Goal: Task Accomplishment & Management: Use online tool/utility

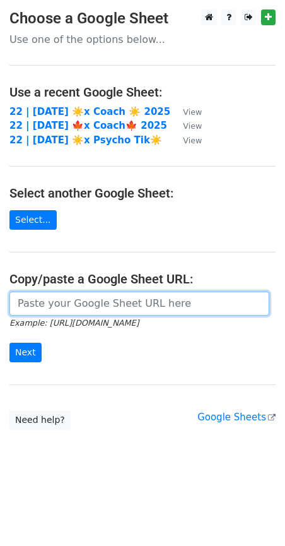
click at [154, 304] on input "url" at bounding box center [139, 303] width 260 height 24
paste input "https://docs.google.com/spreadsheets/d/1wgR15brew6mwbOJ7LmduQaEbuUFPYhBkjwZasea…"
type input "https://docs.google.com/spreadsheets/d/1wgR15brew6mwbOJ7LmduQaEbuUFPYhBkjwZasea…"
click at [9, 342] on input "Next" at bounding box center [25, 352] width 32 height 20
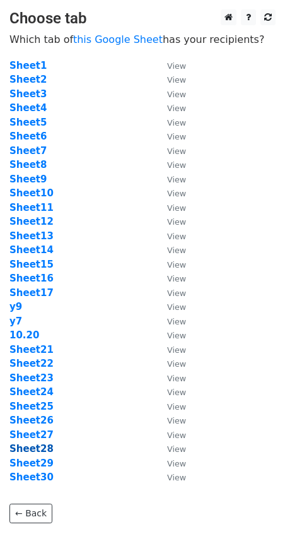
click at [36, 445] on strong "Sheet28" at bounding box center [31, 448] width 44 height 11
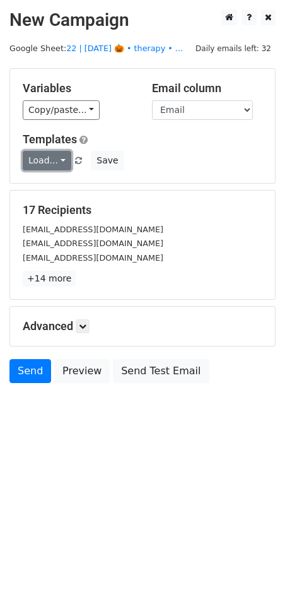
click at [44, 155] on link "Load..." at bounding box center [47, 161] width 49 height 20
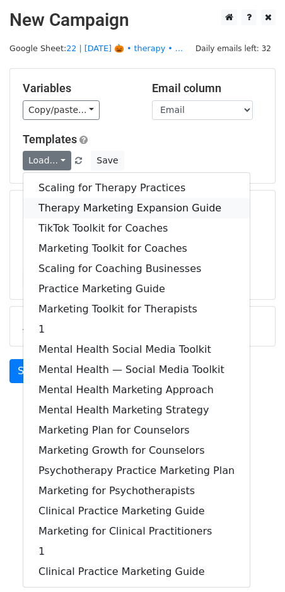
drag, startPoint x: 88, startPoint y: 205, endPoint x: 84, endPoint y: 349, distance: 144.5
click at [88, 206] on link "Therapy Marketing Expansion Guide" at bounding box center [136, 208] width 226 height 20
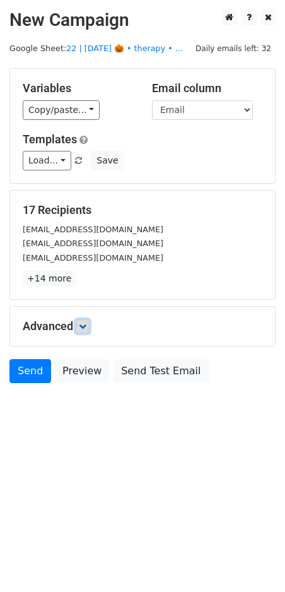
click at [83, 319] on link at bounding box center [83, 326] width 14 height 14
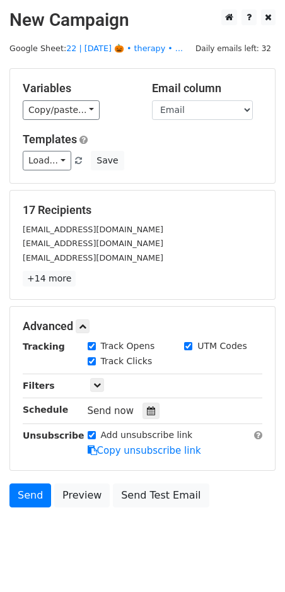
click at [153, 419] on div "Tracking Track Opens UTM Codes Track Clicks Filters Only include spreadsheet ro…" at bounding box center [143, 398] width 240 height 118
drag, startPoint x: 145, startPoint y: 407, endPoint x: 207, endPoint y: 385, distance: 66.0
click at [147, 407] on icon at bounding box center [151, 410] width 8 height 9
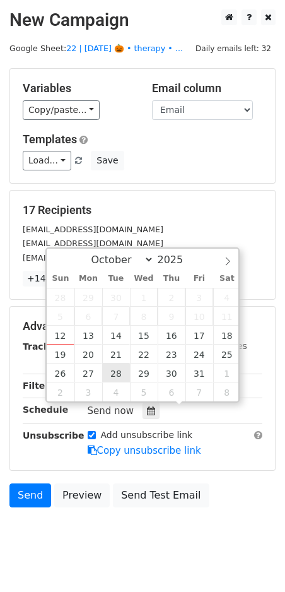
type input "2025-10-28 12:00"
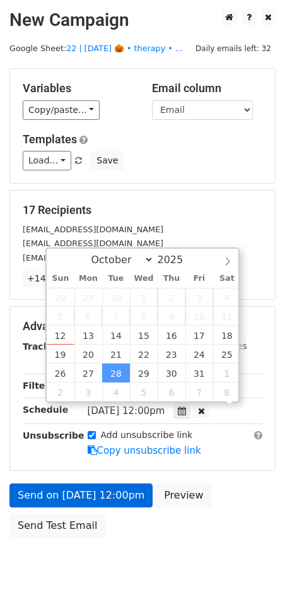
drag, startPoint x: 112, startPoint y: 368, endPoint x: 105, endPoint y: 434, distance: 65.9
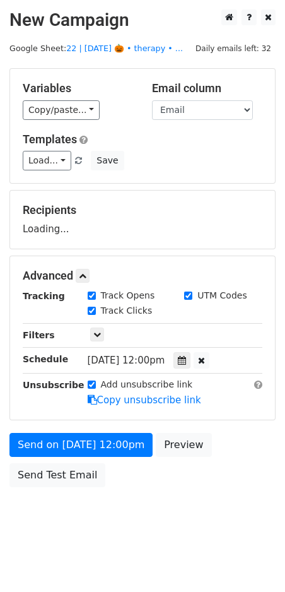
click at [98, 456] on div "Send on Oct 28 at 12:00pm Preview Send Test Email" at bounding box center [142, 463] width 285 height 61
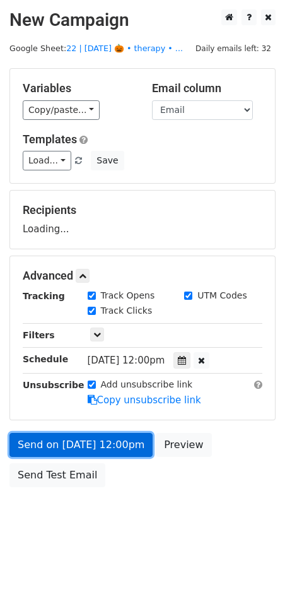
click at [98, 448] on link "Send on Oct 28 at 12:00pm" at bounding box center [80, 445] width 143 height 24
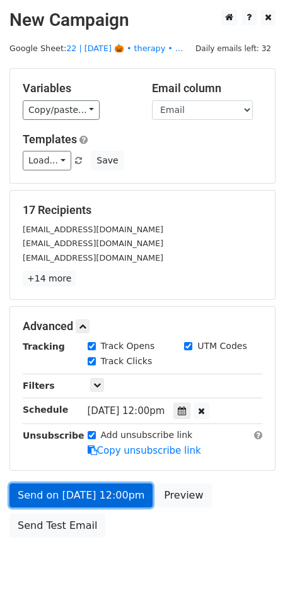
click at [40, 496] on link "Send on Oct 28 at 12:00pm" at bounding box center [80, 495] width 143 height 24
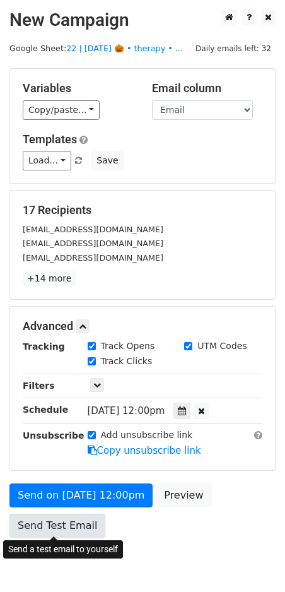
click at [40, 526] on link "Send Test Email" at bounding box center [57, 525] width 96 height 24
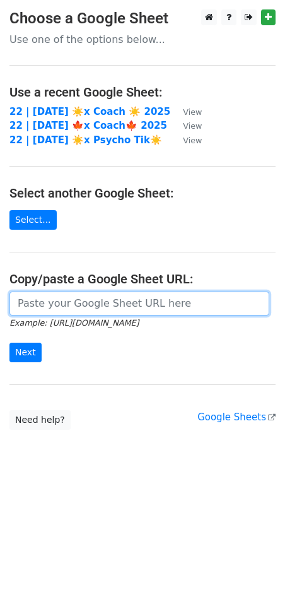
click at [108, 307] on input "url" at bounding box center [139, 303] width 260 height 24
paste input "https://docs.google.com/spreadsheets/d/1wgR15brew6mwbOJ7LmduQaEbuUFPYhBkjwZasea…"
type input "https://docs.google.com/spreadsheets/d/1wgR15brew6mwbOJ7LmduQaEbuUFPYhBkjwZasea…"
click at [9, 342] on input "Next" at bounding box center [25, 352] width 32 height 20
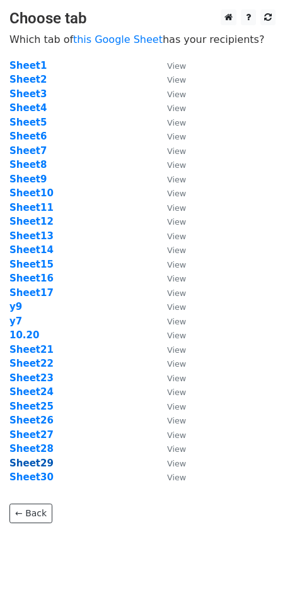
click at [35, 460] on strong "Sheet29" at bounding box center [31, 462] width 44 height 11
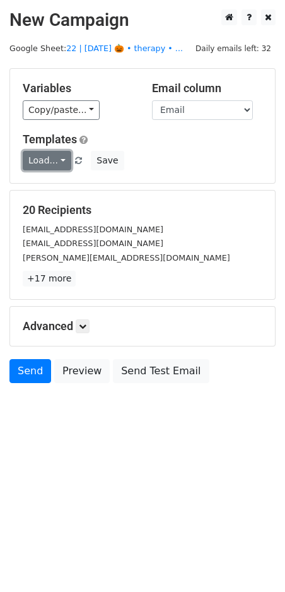
click at [42, 161] on link "Load..." at bounding box center [47, 161] width 49 height 20
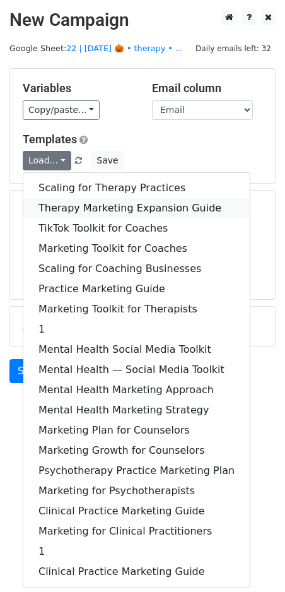
click at [78, 211] on link "Therapy Marketing Expansion Guide" at bounding box center [136, 208] width 226 height 20
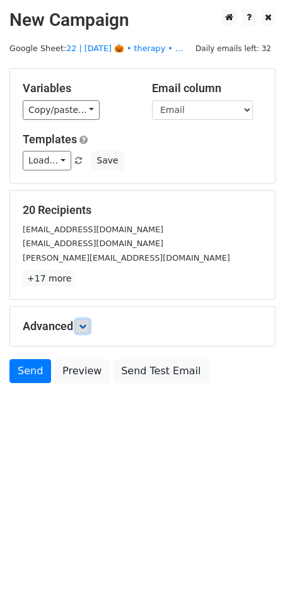
click at [86, 324] on icon at bounding box center [83, 326] width 8 height 8
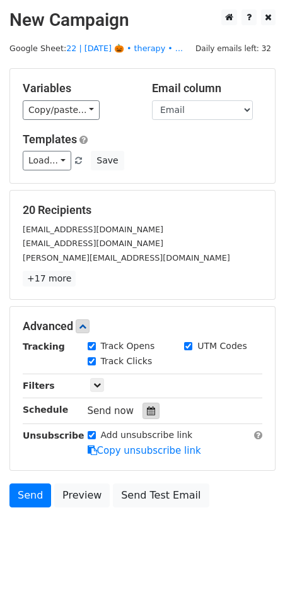
click at [147, 407] on icon at bounding box center [151, 410] width 8 height 9
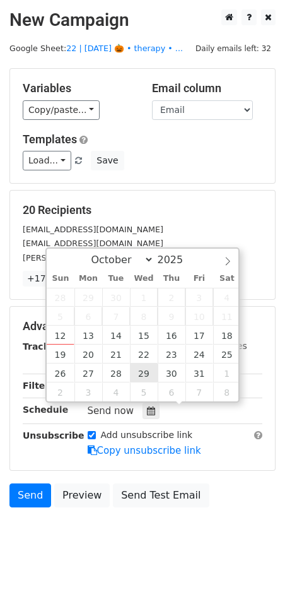
type input "[DATE] 12:00"
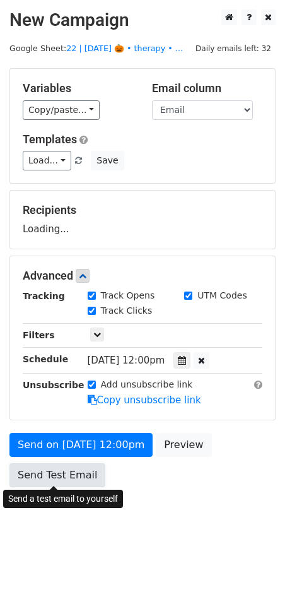
click at [84, 476] on link "Send Test Email" at bounding box center [57, 475] width 96 height 24
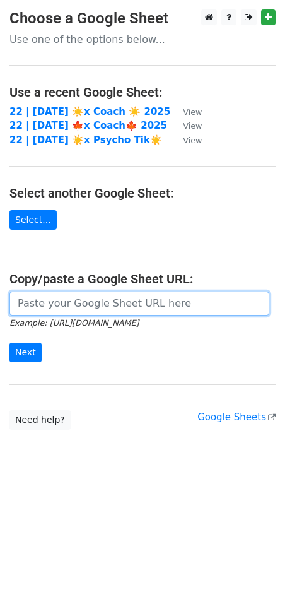
click at [105, 295] on input "url" at bounding box center [139, 303] width 260 height 24
paste input "https://docs.google.com/spreadsheets/d/1wgR15brew6mwbOJ7LmduQaEbuUFPYhBkjwZasea…"
type input "https://docs.google.com/spreadsheets/d/1wgR15brew6mwbOJ7LmduQaEbuUFPYhBkjwZasea…"
click at [9, 342] on input "Next" at bounding box center [25, 352] width 32 height 20
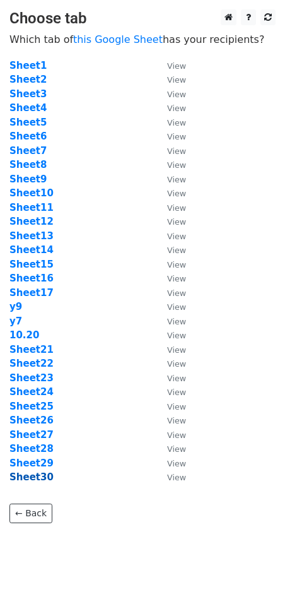
click at [35, 477] on strong "Sheet30" at bounding box center [31, 476] width 44 height 11
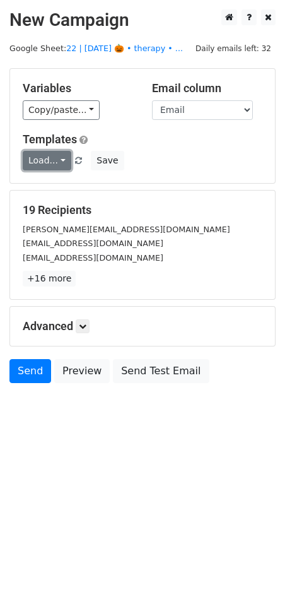
click at [44, 157] on link "Load..." at bounding box center [47, 161] width 49 height 20
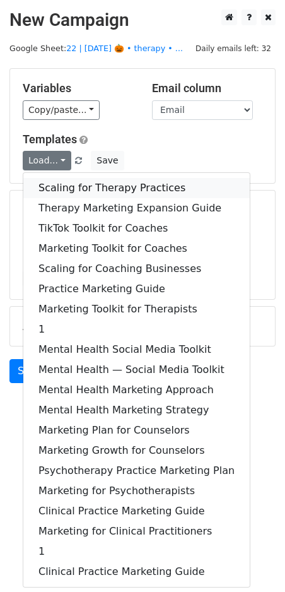
click at [68, 187] on link "Scaling for Therapy Practices" at bounding box center [136, 188] width 226 height 20
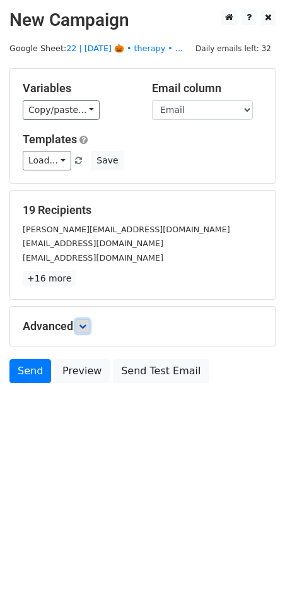
click at [87, 320] on link at bounding box center [83, 326] width 14 height 14
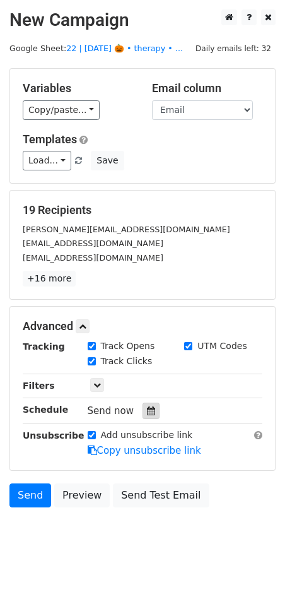
click at [148, 407] on icon at bounding box center [151, 410] width 8 height 9
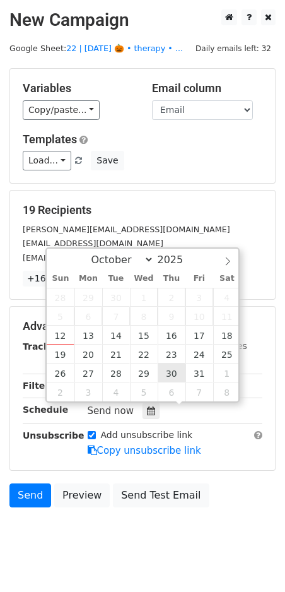
type input "2025-10-30 12:00"
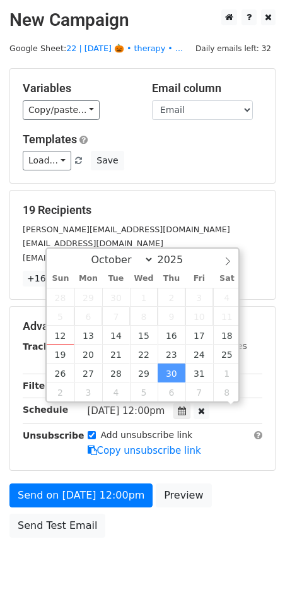
drag, startPoint x: 178, startPoint y: 376, endPoint x: 152, endPoint y: 410, distance: 42.8
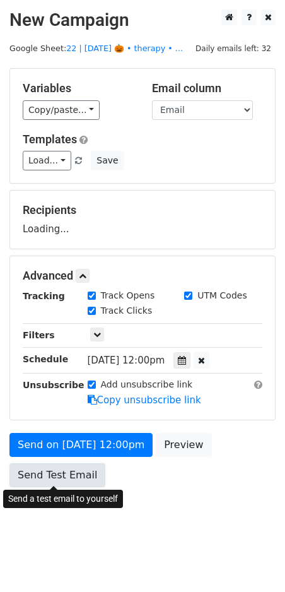
click at [78, 463] on link "Send Test Email" at bounding box center [57, 475] width 96 height 24
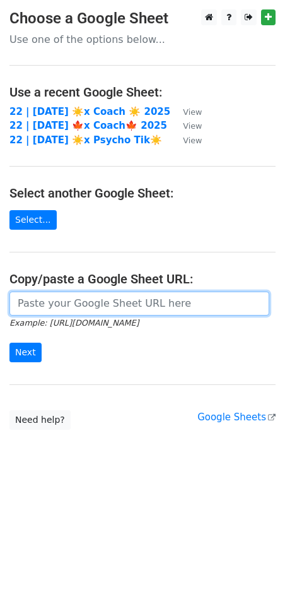
click at [114, 308] on input "url" at bounding box center [139, 303] width 260 height 24
paste input "[URL][DOMAIN_NAME]"
type input "[URL][DOMAIN_NAME]"
click at [9, 342] on input "Next" at bounding box center [25, 352] width 32 height 20
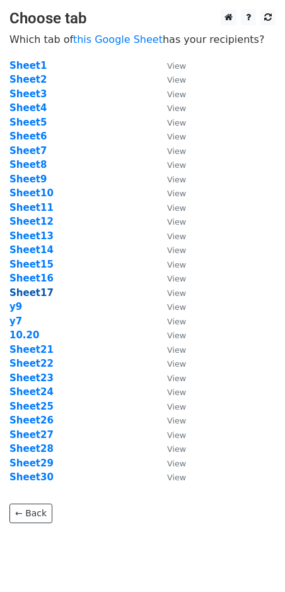
click at [37, 291] on strong "Sheet17" at bounding box center [31, 292] width 44 height 11
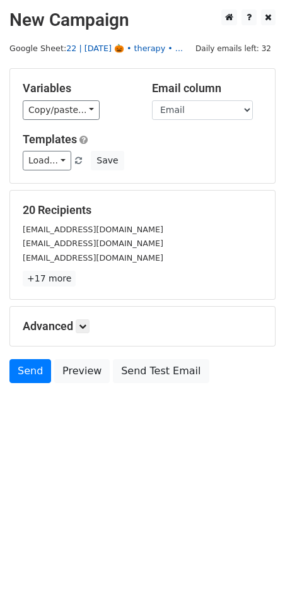
click at [127, 51] on link "22 | [DATE] 🎃 • therapy • ..." at bounding box center [124, 48] width 117 height 9
click at [66, 161] on link "Load..." at bounding box center [47, 161] width 49 height 20
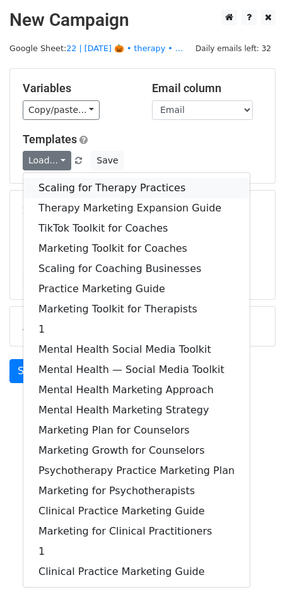
click at [71, 184] on link "Scaling for Therapy Practices" at bounding box center [136, 188] width 226 height 20
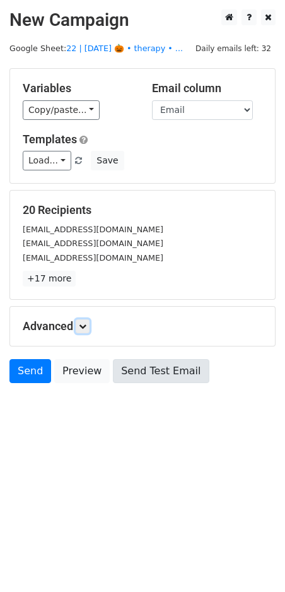
drag, startPoint x: 86, startPoint y: 324, endPoint x: 143, endPoint y: 398, distance: 93.1
click at [86, 324] on icon at bounding box center [83, 326] width 8 height 8
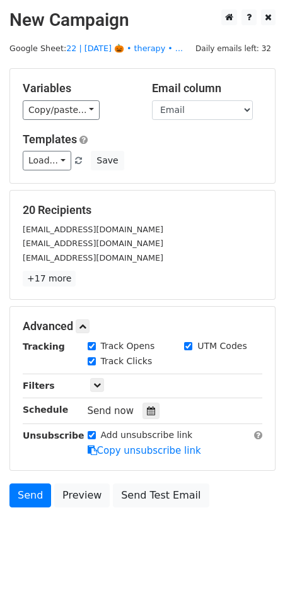
drag, startPoint x: 150, startPoint y: 409, endPoint x: 173, endPoint y: 402, distance: 24.3
click at [150, 409] on div at bounding box center [151, 410] width 17 height 16
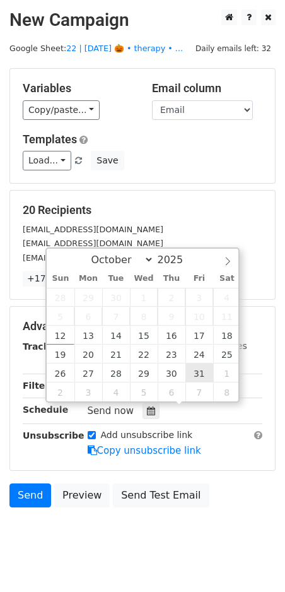
type input "[DATE] 12:00"
drag, startPoint x: 196, startPoint y: 371, endPoint x: 137, endPoint y: 420, distance: 76.1
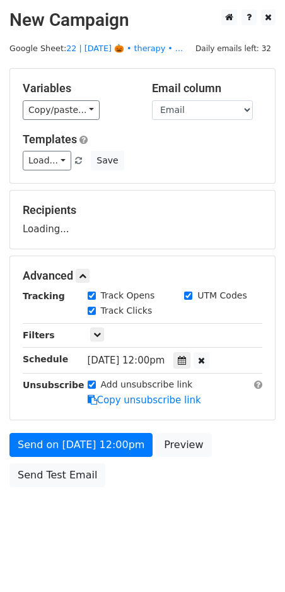
click at [105, 456] on div "Send on [DATE] 12:00pm Preview Send Test Email" at bounding box center [142, 463] width 285 height 61
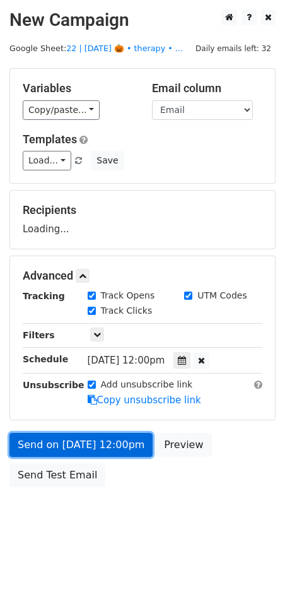
click at [86, 450] on link "Send on [DATE] 12:00pm" at bounding box center [80, 445] width 143 height 24
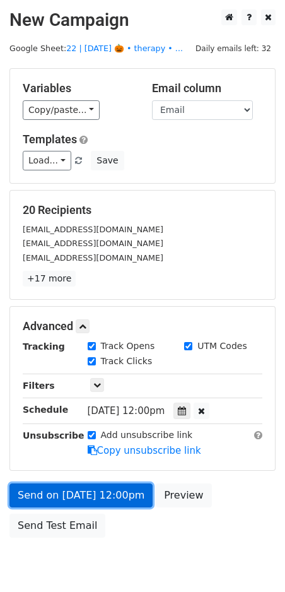
click at [68, 486] on link "Send on [DATE] 12:00pm" at bounding box center [80, 495] width 143 height 24
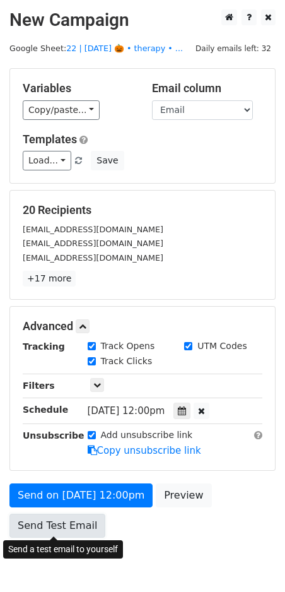
click at [50, 522] on link "Send Test Email" at bounding box center [57, 525] width 96 height 24
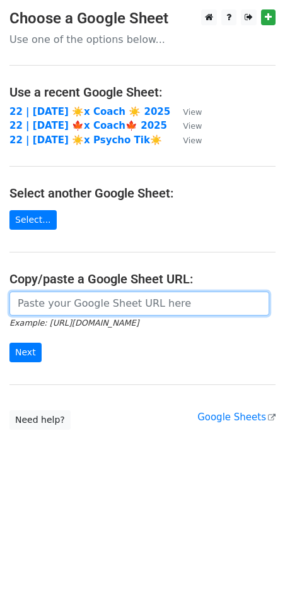
click at [91, 298] on input "url" at bounding box center [139, 303] width 260 height 24
paste input "https://docs.google.com/spreadsheets/d/1wgR15brew6mwbOJ7LmduQaEbuUFPYhBkjwZasea…"
type input "https://docs.google.com/spreadsheets/d/1wgR15brew6mwbOJ7LmduQaEbuUFPYhBkjwZasea…"
click at [9, 342] on input "Next" at bounding box center [25, 352] width 32 height 20
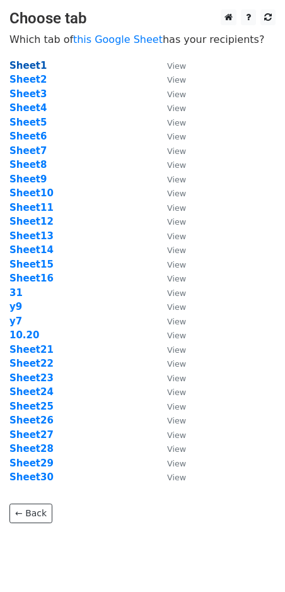
click at [28, 60] on strong "Sheet1" at bounding box center [27, 65] width 37 height 11
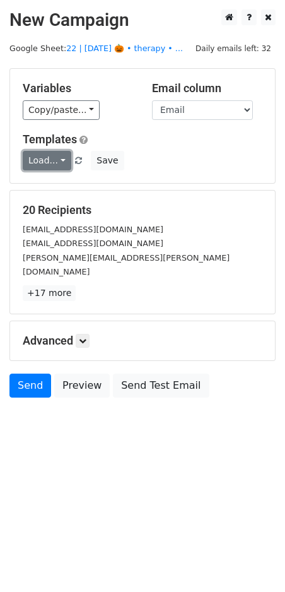
click at [58, 161] on link "Load..." at bounding box center [47, 161] width 49 height 20
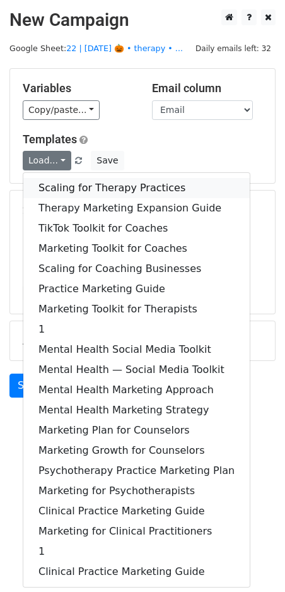
click at [83, 182] on link "Scaling for Therapy Practices" at bounding box center [136, 188] width 226 height 20
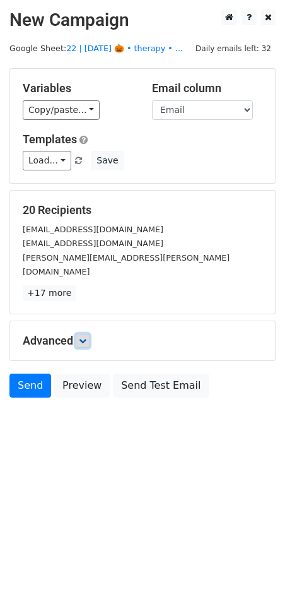
click at [90, 334] on link at bounding box center [83, 341] width 14 height 14
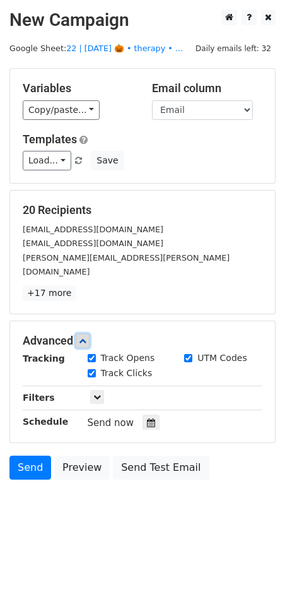
click at [86, 337] on icon at bounding box center [83, 341] width 8 height 8
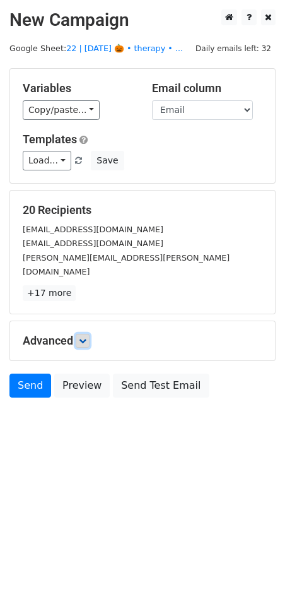
click at [87, 334] on link at bounding box center [83, 341] width 14 height 14
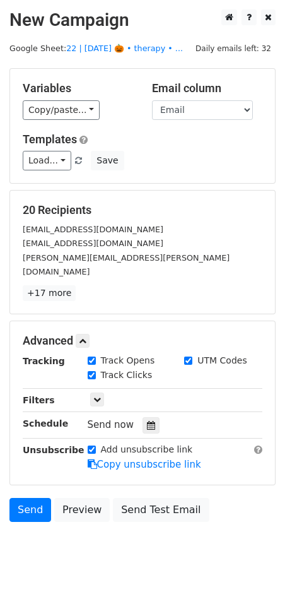
click at [139, 400] on div "Tracking Track Opens UTM Codes Track Clicks Filters Only include spreadsheet ro…" at bounding box center [143, 413] width 240 height 118
click at [144, 417] on div at bounding box center [151, 425] width 17 height 16
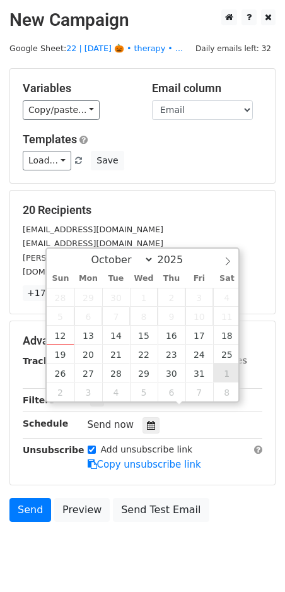
type input "[DATE] 12:00"
select select "10"
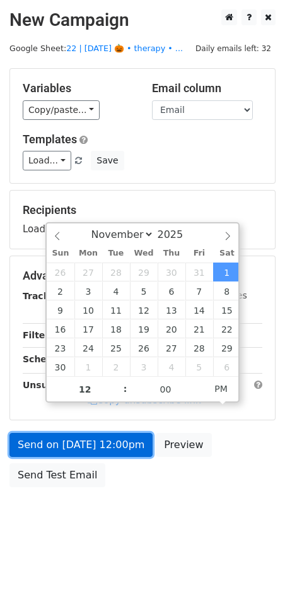
click at [91, 444] on link "Send on [DATE] 12:00pm" at bounding box center [80, 445] width 143 height 24
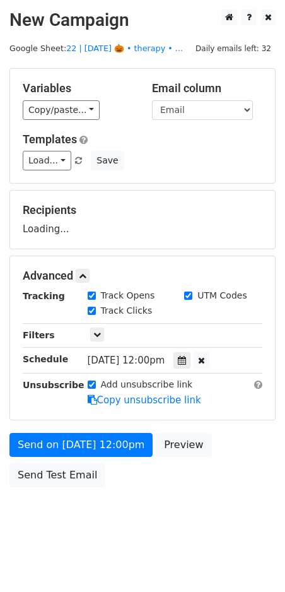
click at [59, 493] on body "New Campaign Daily emails left: 32 Google Sheet: 22 | [DATE] 🎃 • therapy • ... …" at bounding box center [142, 276] width 285 height 534
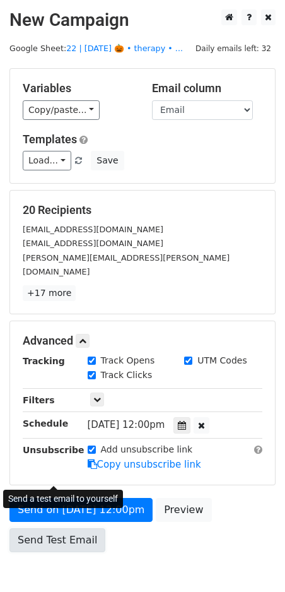
click at [61, 480] on form "Variables Copy/paste... {{Name}} {{Email}} Email column Name Email Templates Lo…" at bounding box center [142, 313] width 266 height 490
click at [63, 528] on link "Send Test Email" at bounding box center [57, 540] width 96 height 24
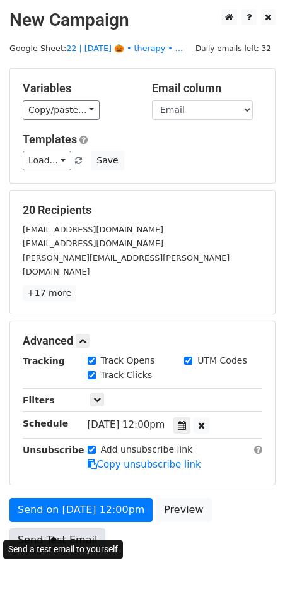
click at [53, 528] on link "Send Test Email" at bounding box center [57, 540] width 96 height 24
click at [29, 528] on link "Send Test Email" at bounding box center [57, 540] width 96 height 24
